Goal: Task Accomplishment & Management: Use online tool/utility

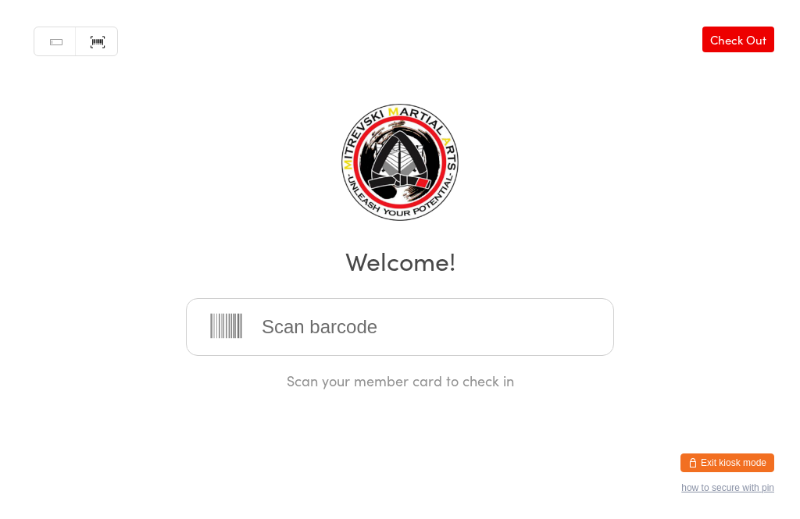
click at [235, 337] on icon at bounding box center [226, 326] width 31 height 24
click at [247, 334] on input "search" at bounding box center [400, 327] width 428 height 58
type input "0280"
type input "0333"
type input "0351"
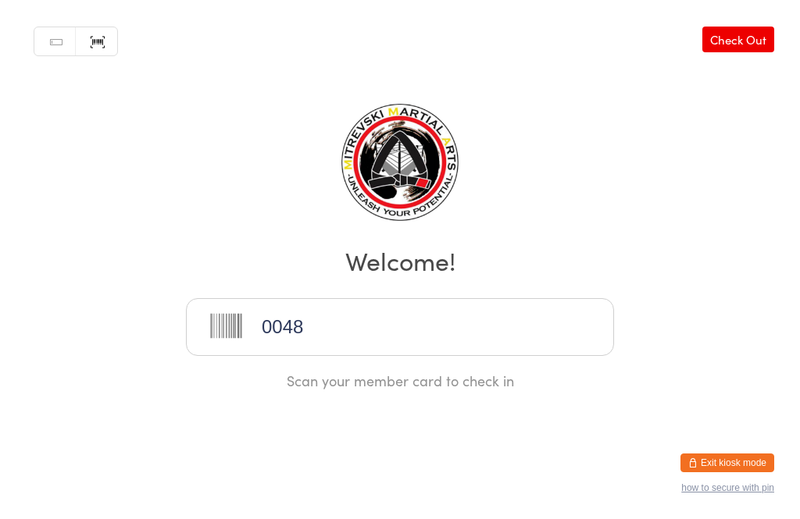
type input "0048"
type input "0109"
type input "0347"
type input "0353"
type input "0352"
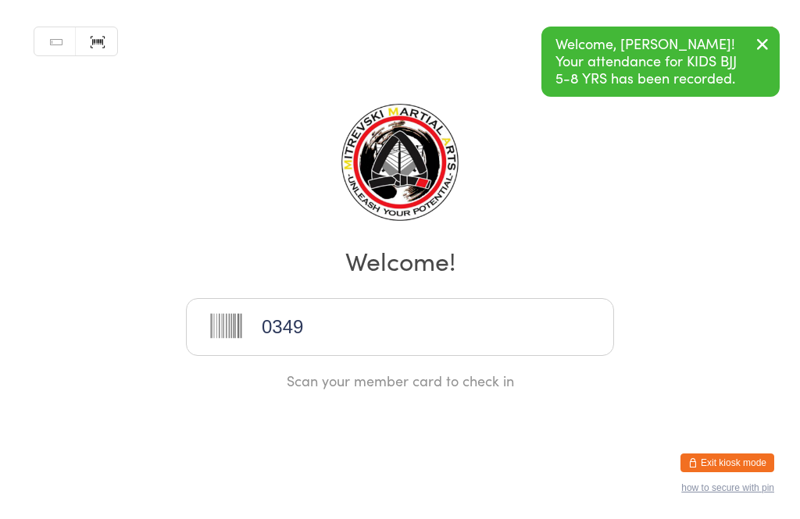
type input "0349"
type input "0313"
